Goal: Book appointment/travel/reservation

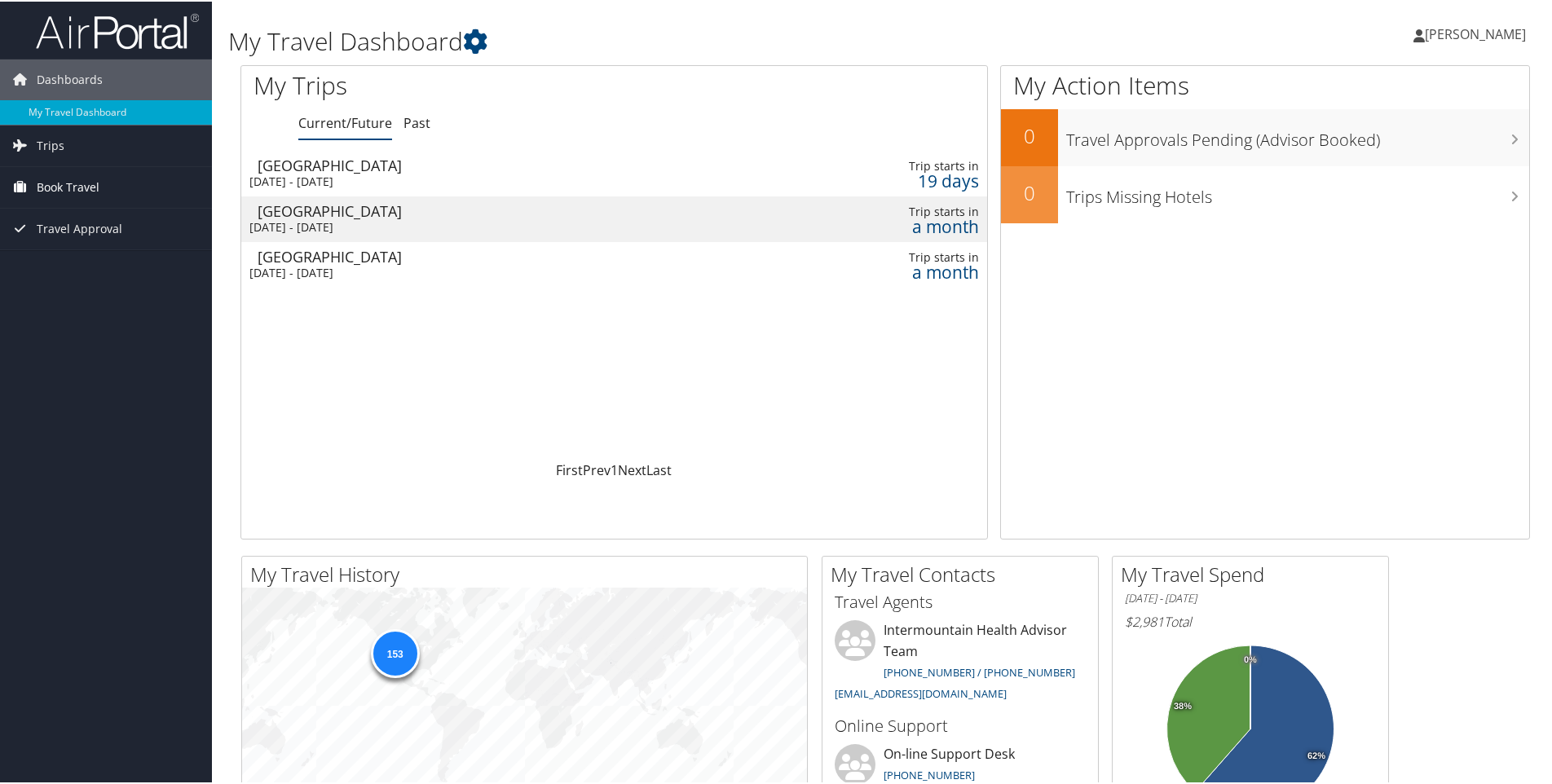
click at [87, 186] on span "Book Travel" at bounding box center [67, 186] width 63 height 41
click at [77, 268] on link "Book/Manage Online Trips" at bounding box center [106, 268] width 212 height 25
click at [320, 167] on div "[GEOGRAPHIC_DATA]" at bounding box center [486, 164] width 459 height 15
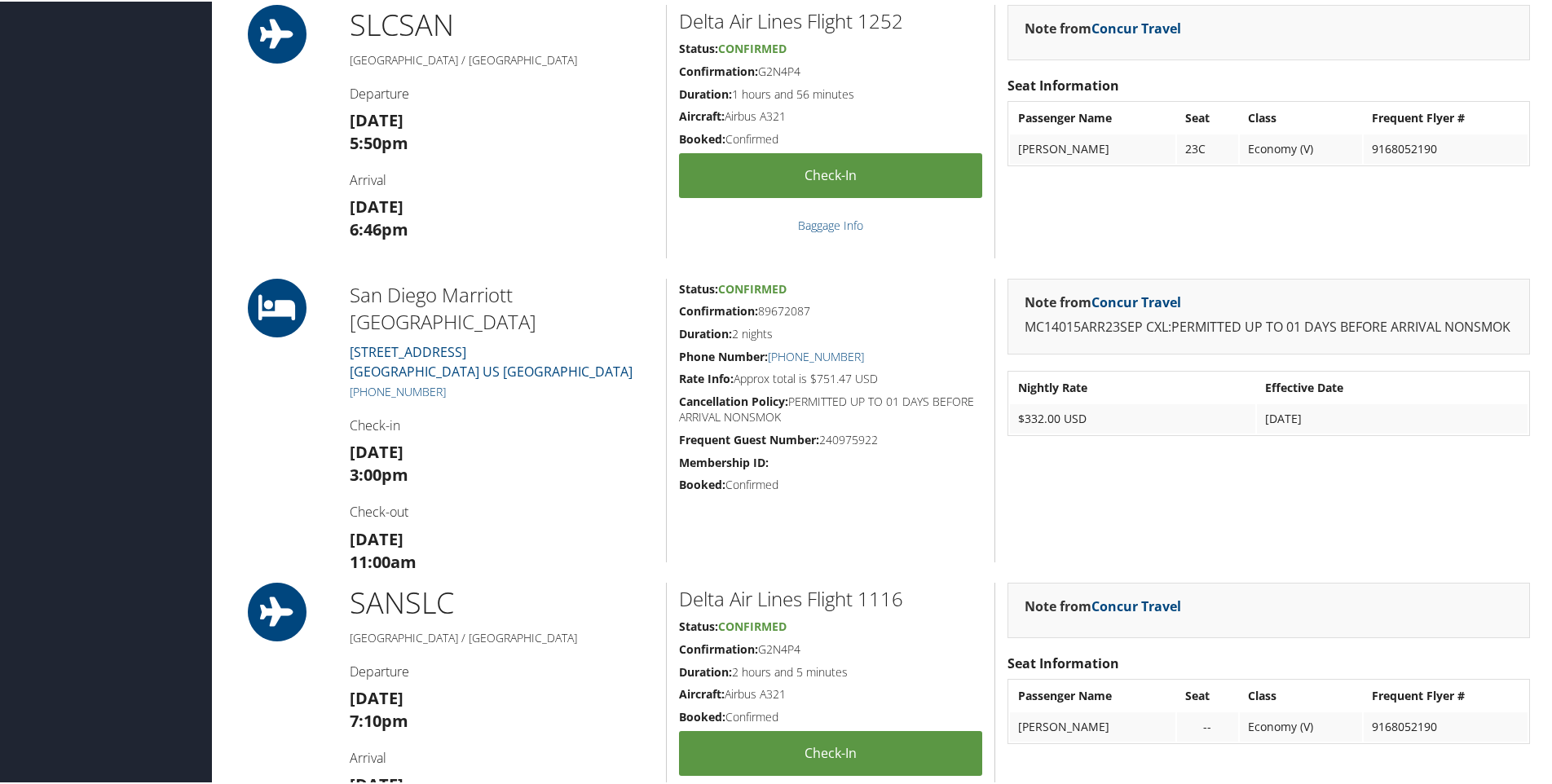
scroll to position [245, 0]
